Goal: Find specific page/section: Find specific page/section

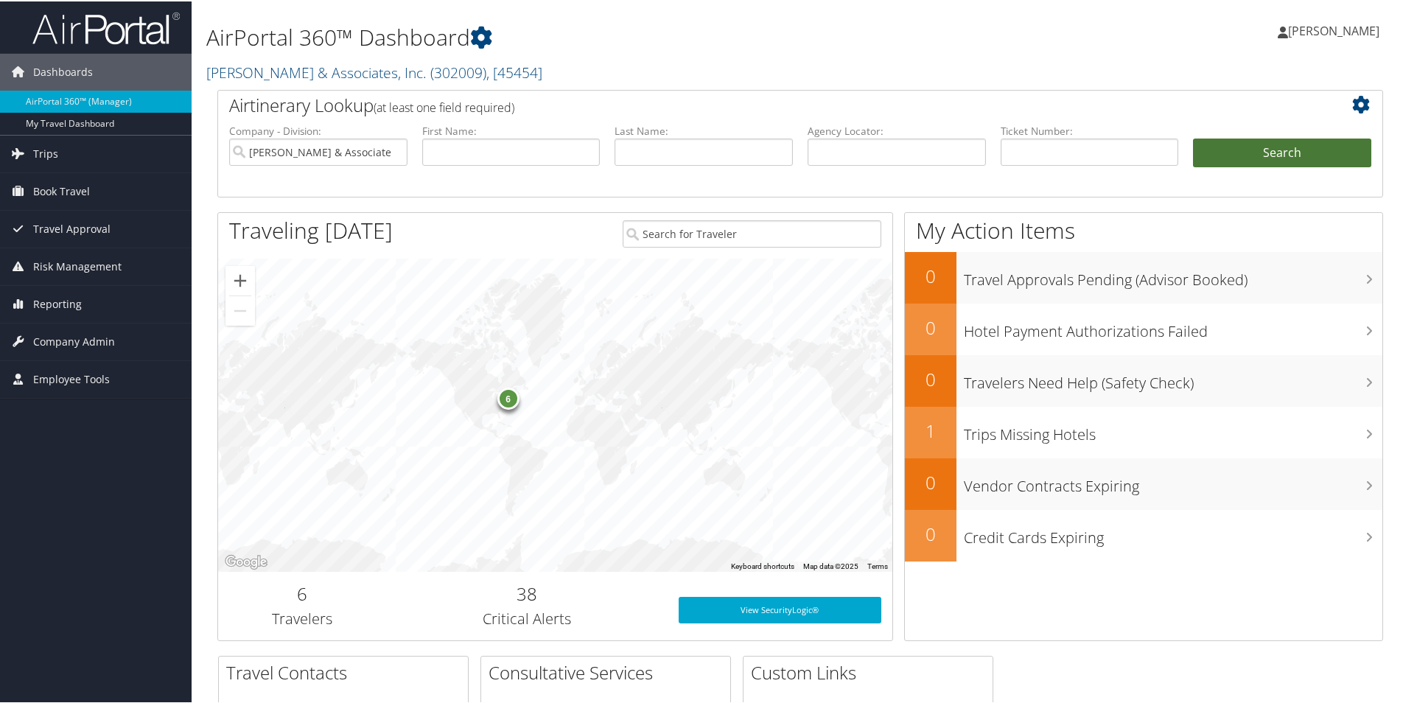
click at [1268, 152] on button "Search" at bounding box center [1282, 151] width 178 height 29
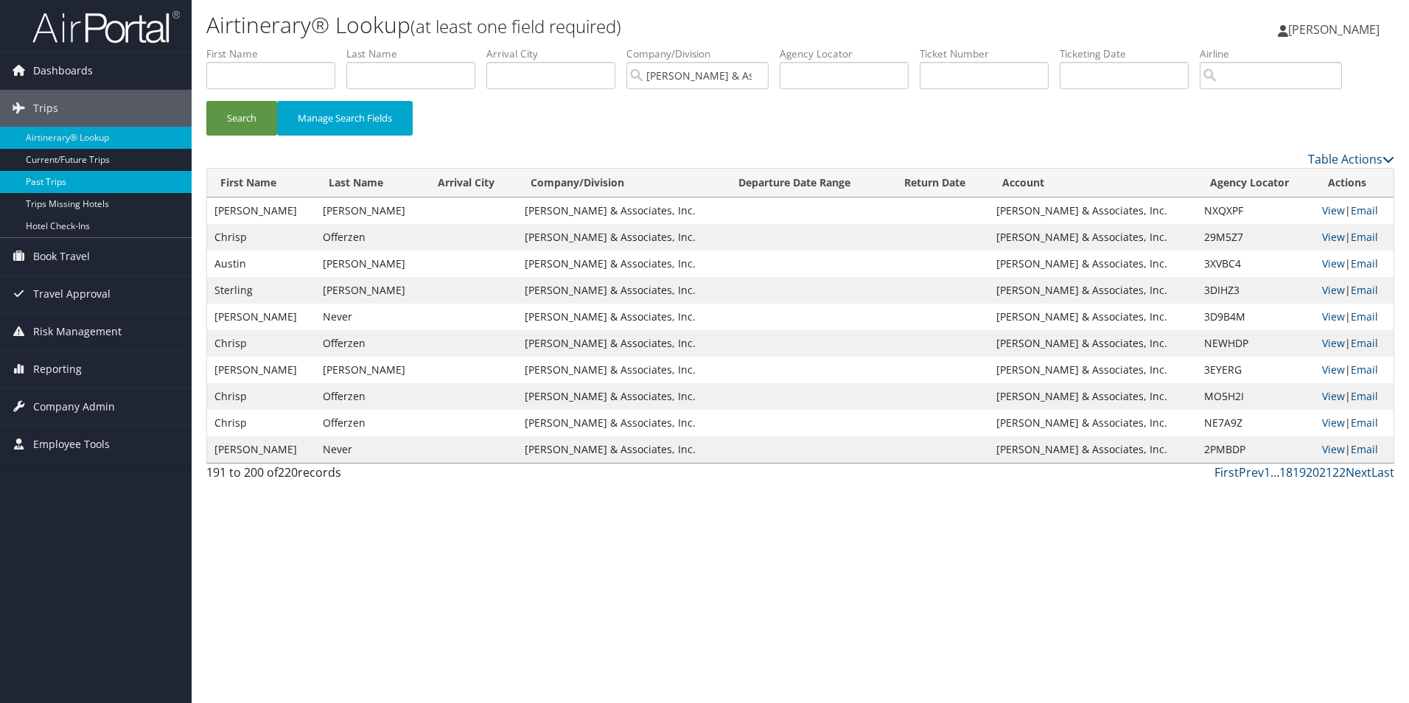
click at [48, 176] on link "Past Trips" at bounding box center [96, 182] width 192 height 22
